Goal: Task Accomplishment & Management: Manage account settings

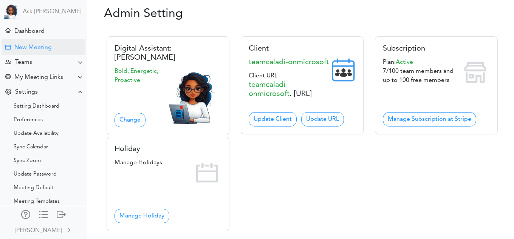
click at [40, 47] on div "New Meeting" at bounding box center [32, 47] width 37 height 7
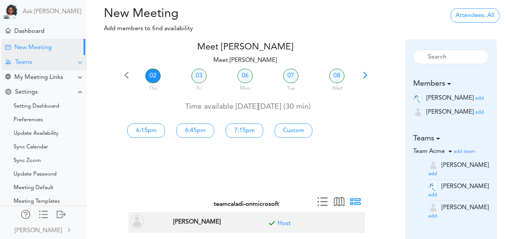
click at [43, 63] on div "Teams" at bounding box center [44, 62] width 85 height 15
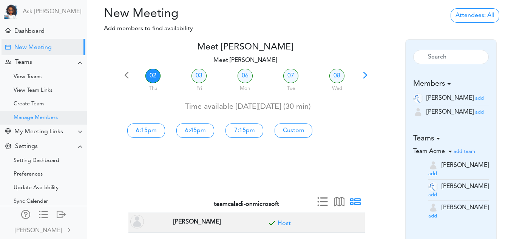
click at [36, 116] on div "Manage Members" at bounding box center [36, 118] width 44 height 4
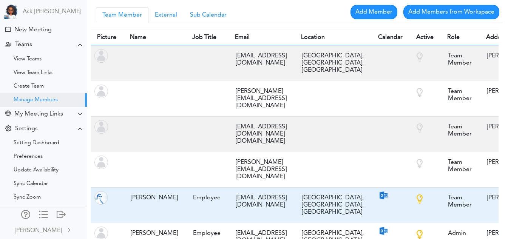
scroll to position [20, 0]
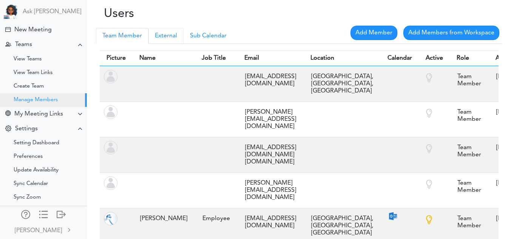
click at [169, 34] on link "External" at bounding box center [166, 36] width 35 height 16
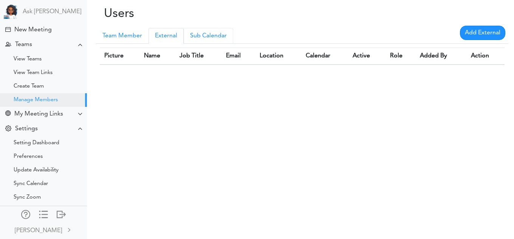
click at [200, 38] on link "Sub Calendar" at bounding box center [209, 36] width 50 height 16
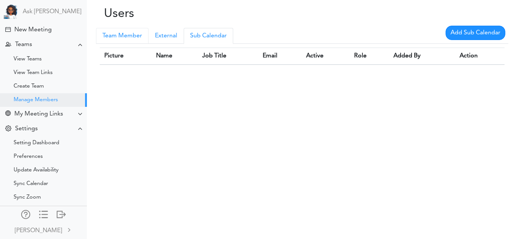
click at [126, 38] on link "Team Member" at bounding box center [122, 36] width 53 height 16
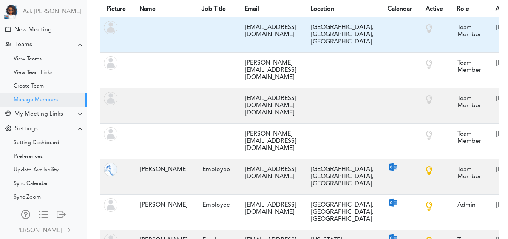
scroll to position [71, 0]
